Goal: Transaction & Acquisition: Purchase product/service

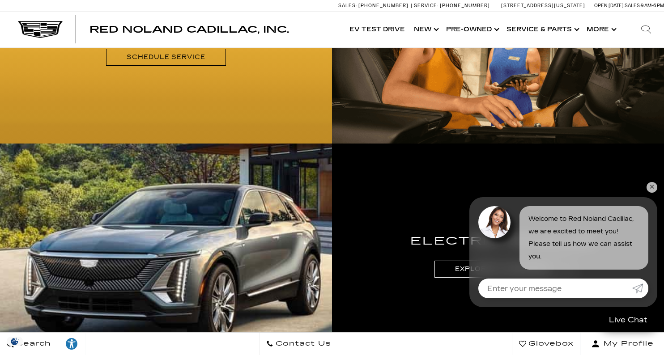
scroll to position [1165, 0]
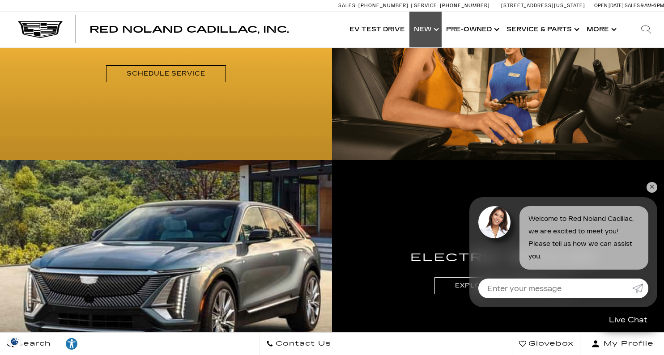
click at [420, 29] on link "Show New" at bounding box center [425, 30] width 32 height 36
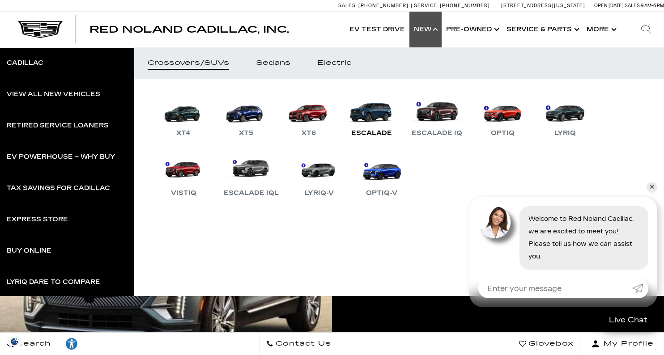
click at [380, 108] on link "Escalade" at bounding box center [371, 115] width 54 height 47
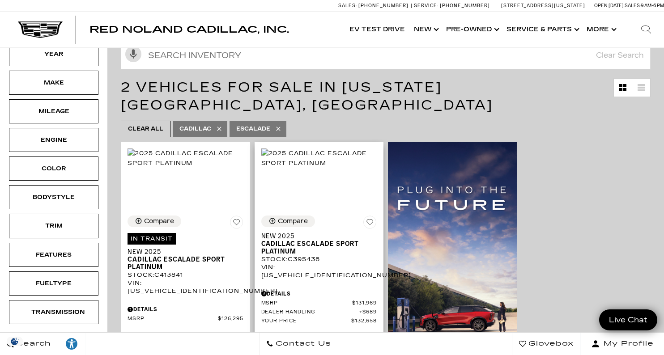
scroll to position [140, 0]
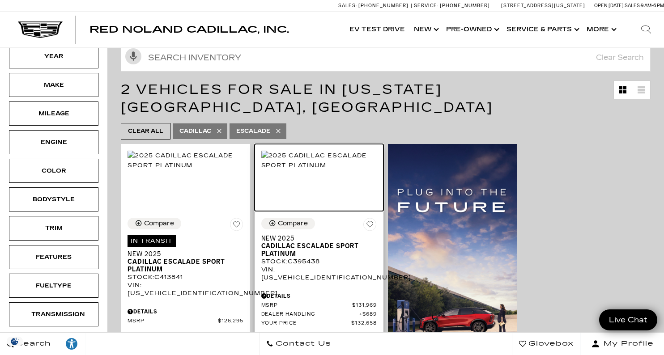
click at [317, 170] on img at bounding box center [319, 161] width 116 height 20
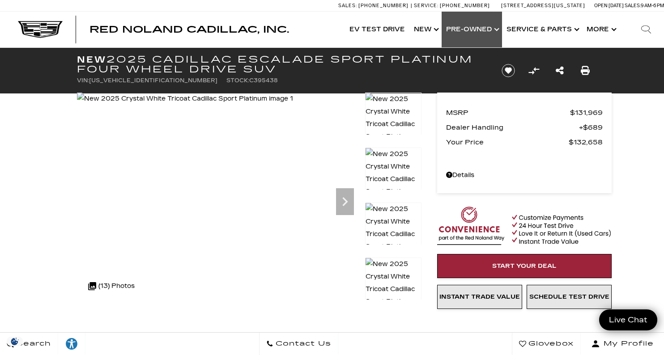
click at [455, 24] on link "Show Pre-Owned" at bounding box center [471, 30] width 60 height 36
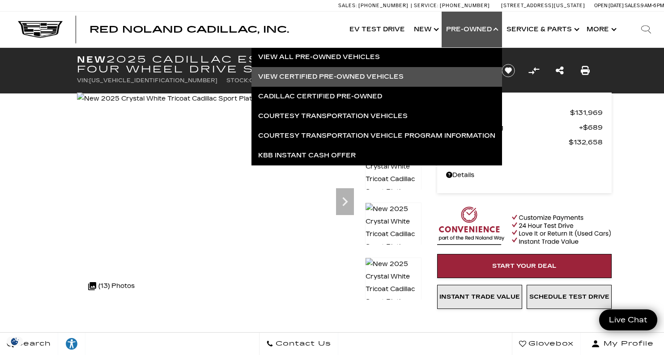
click at [403, 70] on link "View Certified Pre-Owned Vehicles" at bounding box center [376, 77] width 250 height 20
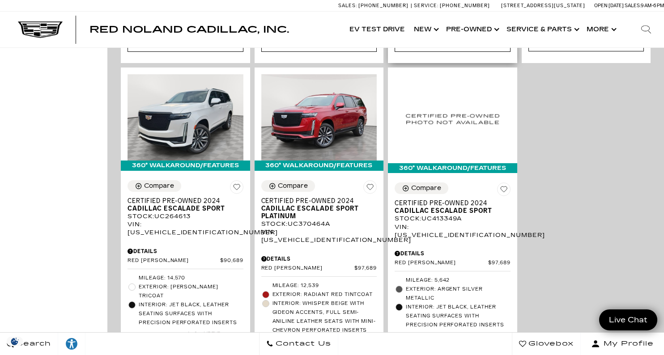
scroll to position [571, 0]
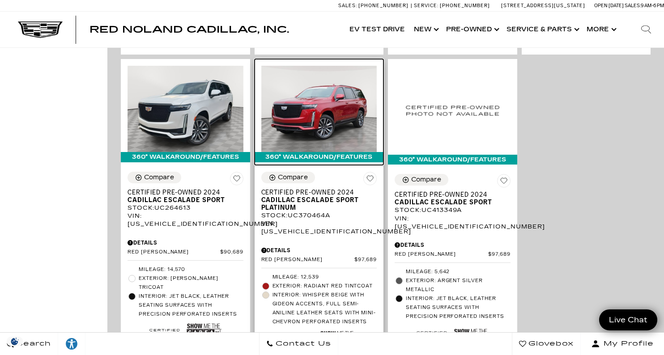
click at [342, 86] on img at bounding box center [319, 109] width 116 height 87
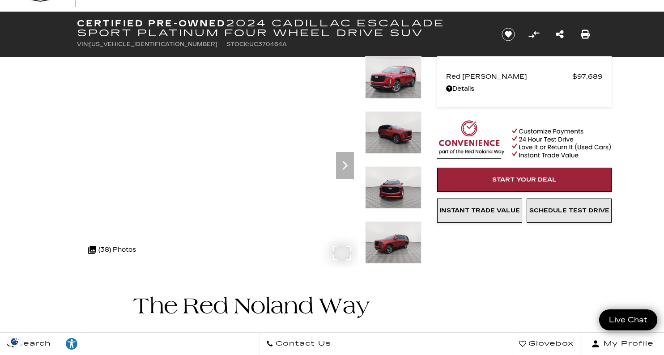
scroll to position [35, 0]
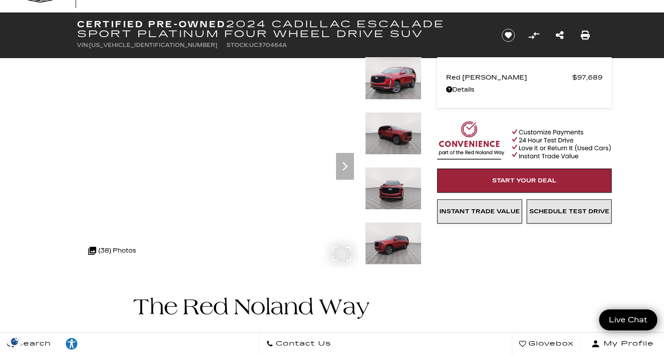
click at [406, 187] on img at bounding box center [393, 188] width 56 height 42
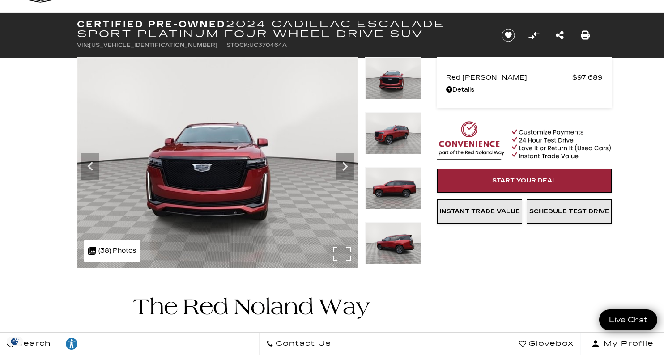
click at [400, 239] on img at bounding box center [393, 243] width 56 height 42
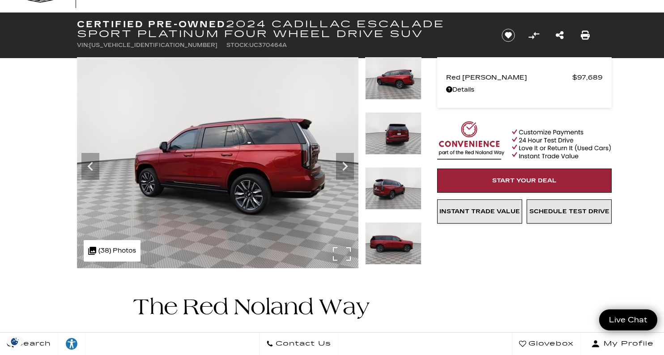
click at [394, 246] on img at bounding box center [393, 243] width 56 height 42
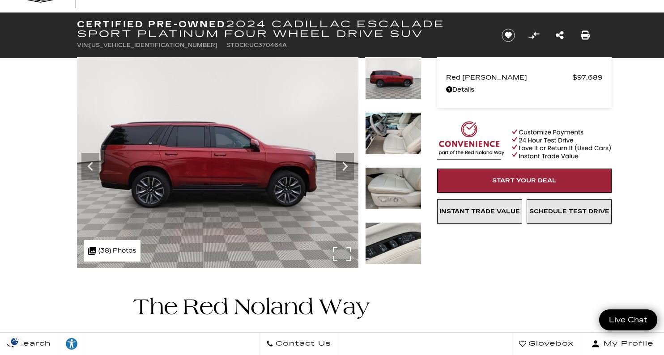
click at [398, 135] on img at bounding box center [393, 133] width 56 height 42
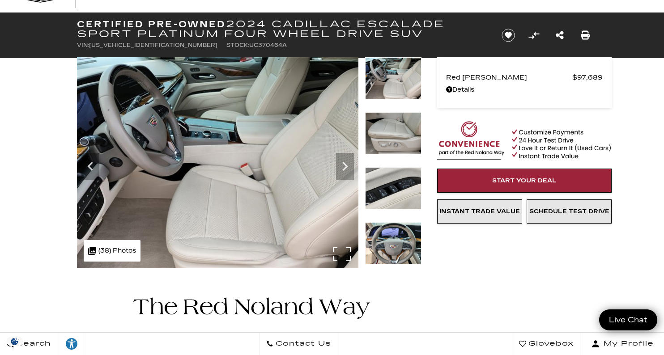
click at [403, 152] on img at bounding box center [393, 133] width 56 height 42
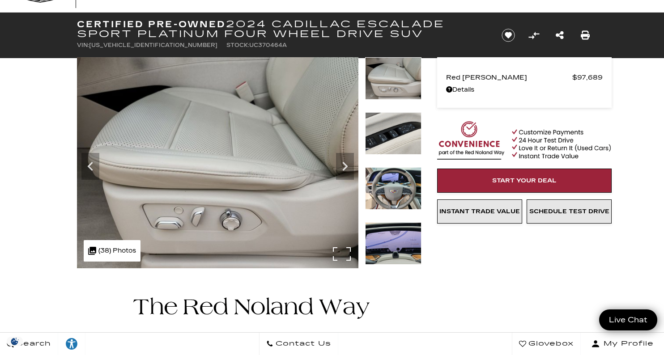
click at [402, 177] on img at bounding box center [393, 188] width 56 height 42
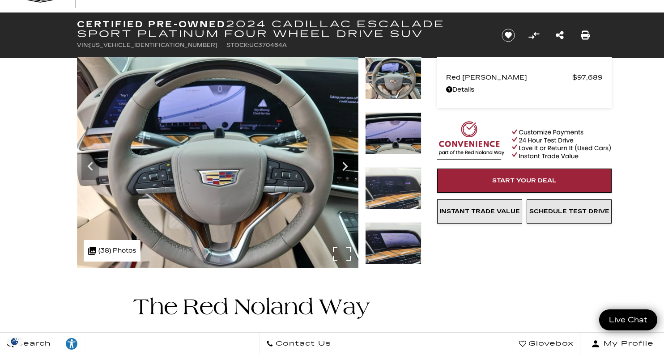
click at [402, 195] on img at bounding box center [393, 188] width 56 height 42
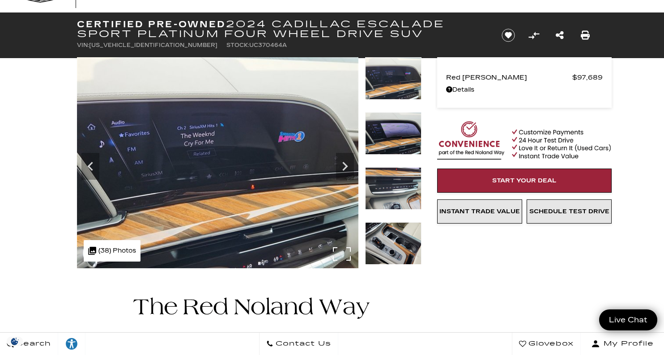
click at [397, 227] on img at bounding box center [393, 243] width 56 height 42
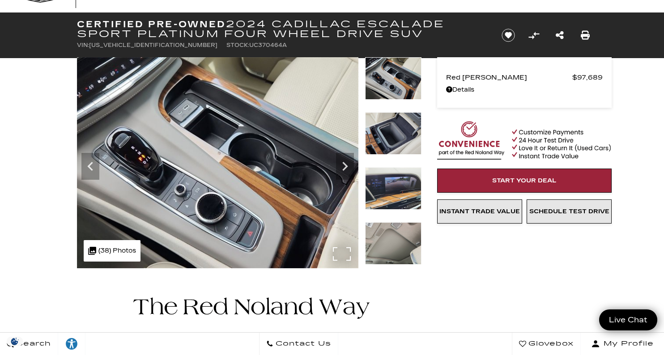
click at [397, 139] on img at bounding box center [393, 133] width 56 height 42
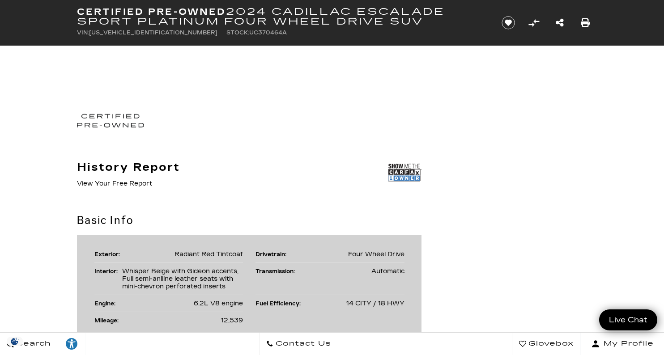
scroll to position [438, 0]
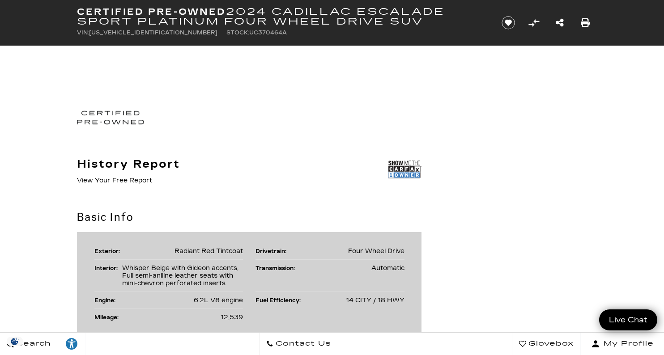
click at [410, 166] on img at bounding box center [405, 169] width 34 height 22
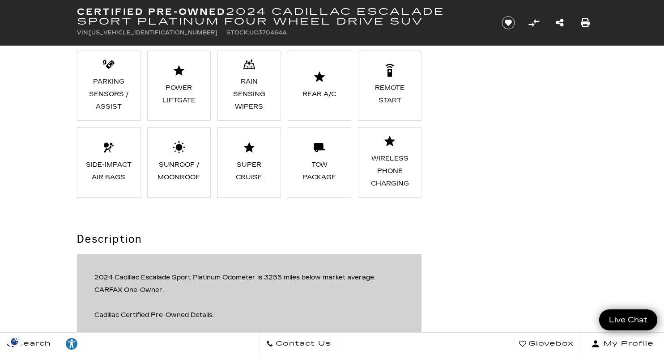
scroll to position [929, 0]
click at [249, 162] on div "Super Cruise" at bounding box center [248, 169] width 49 height 25
click at [250, 147] on icon at bounding box center [248, 146] width 11 height 11
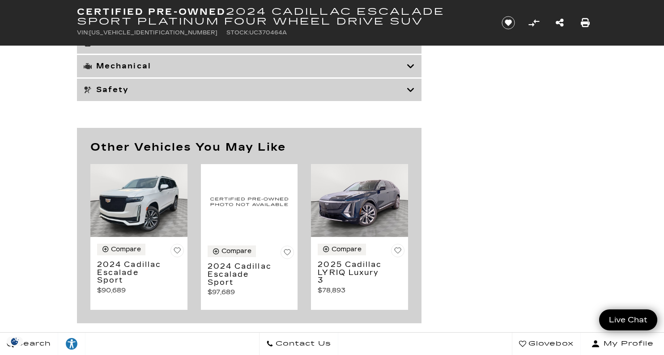
scroll to position [2943, 0]
click at [344, 229] on img at bounding box center [359, 200] width 97 height 73
